Goal: Information Seeking & Learning: Learn about a topic

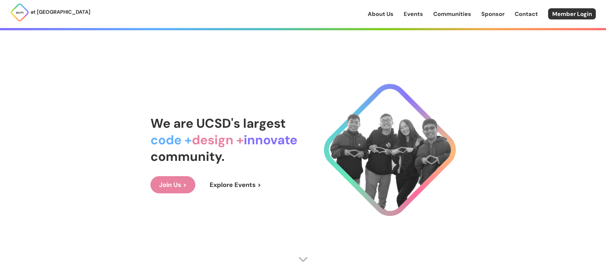
click at [414, 15] on link "Events" at bounding box center [413, 14] width 19 height 8
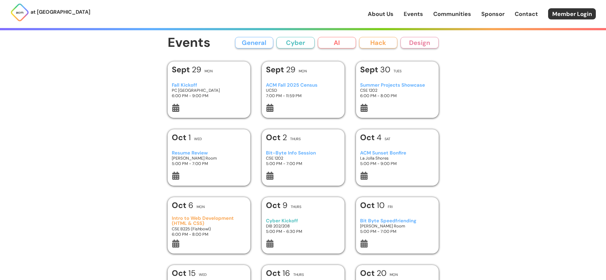
click at [251, 40] on button "General" at bounding box center [254, 42] width 38 height 11
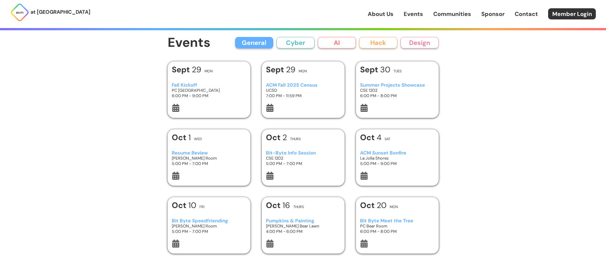
click at [341, 42] on button "AI" at bounding box center [337, 42] width 38 height 11
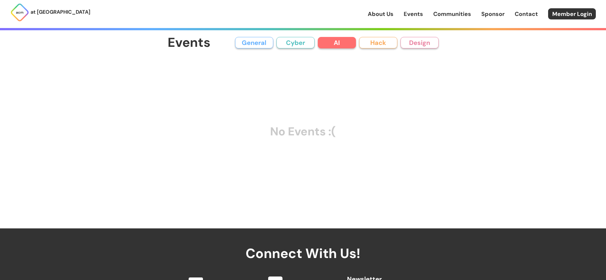
click at [390, 43] on button "Hack" at bounding box center [378, 42] width 38 height 11
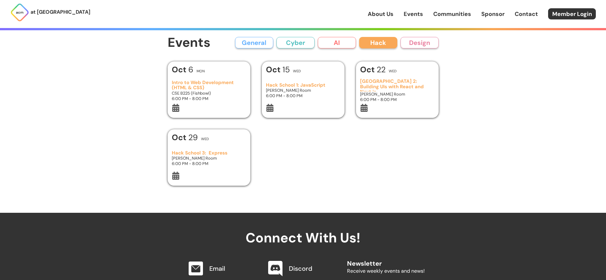
click at [421, 43] on button "Design" at bounding box center [420, 42] width 38 height 11
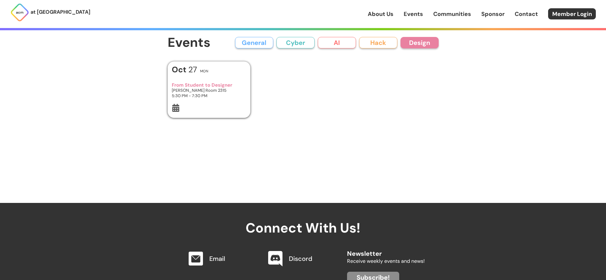
click at [421, 43] on button "Design" at bounding box center [420, 42] width 38 height 11
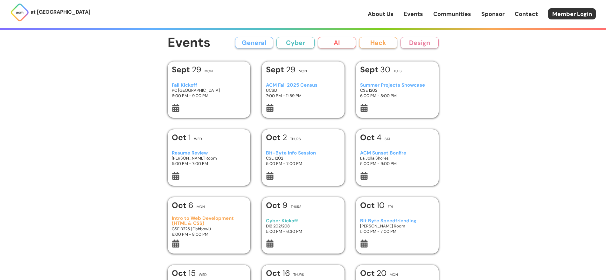
click at [385, 43] on button "Hack" at bounding box center [378, 42] width 38 height 11
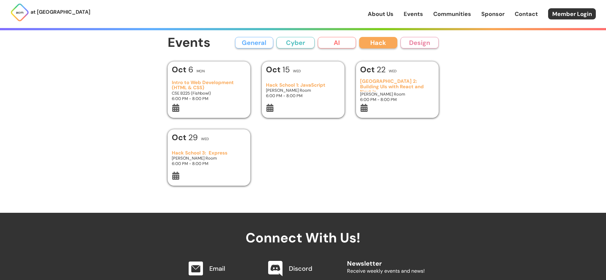
click at [195, 85] on h3 "Intro to Web Development (HTML & CSS)" at bounding box center [209, 85] width 74 height 11
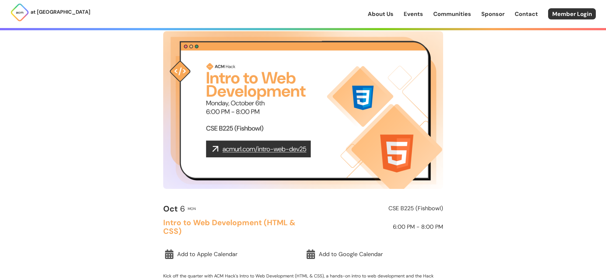
scroll to position [28, 0]
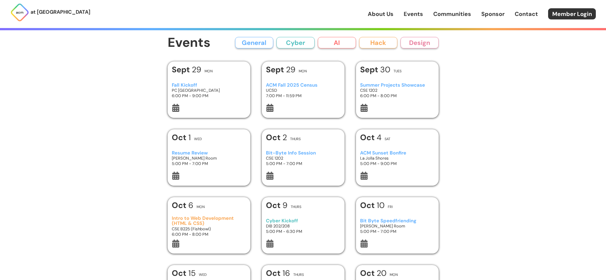
click at [195, 91] on h3 "PC [GEOGRAPHIC_DATA]" at bounding box center [209, 90] width 74 height 5
